Goal: Information Seeking & Learning: Learn about a topic

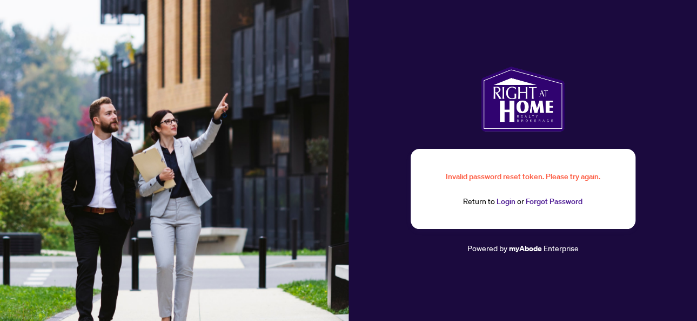
click at [503, 198] on link "Login" at bounding box center [506, 201] width 19 height 10
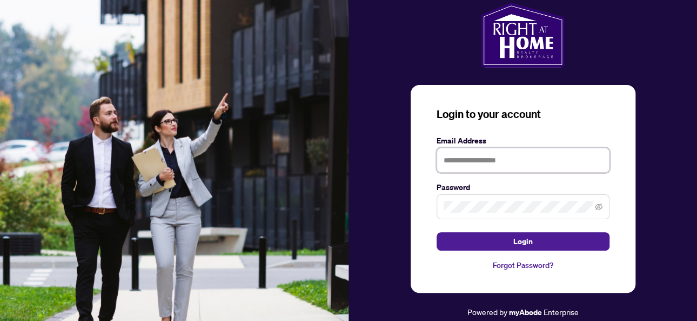
click at [488, 166] on input "text" at bounding box center [523, 160] width 173 height 25
type input "**********"
click at [437, 232] on button "Login" at bounding box center [523, 241] width 173 height 18
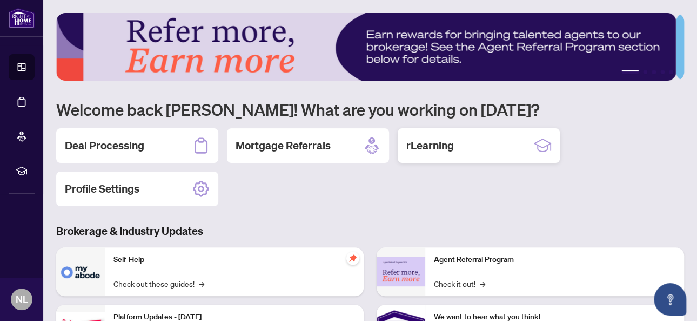
click at [418, 142] on h2 "rLearning" at bounding box center [430, 145] width 48 height 15
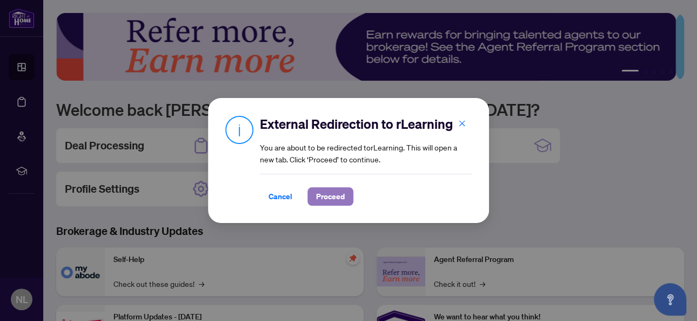
click at [317, 200] on span "Proceed" at bounding box center [330, 196] width 29 height 17
